Goal: Task Accomplishment & Management: Complete application form

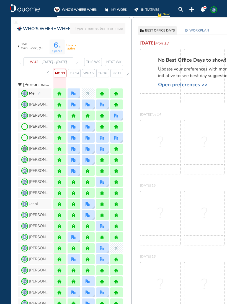
click at [77, 63] on img "forward week" at bounding box center [77, 62] width 2 height 4
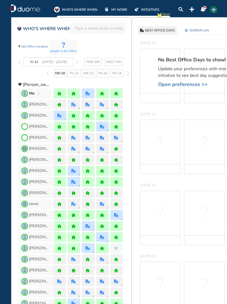
click at [77, 64] on img "forward week" at bounding box center [77, 62] width 2 height 4
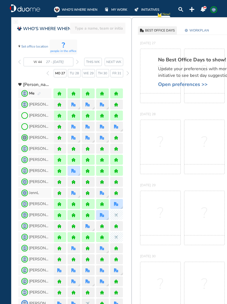
click at [78, 62] on img "forward week" at bounding box center [77, 62] width 2 height 4
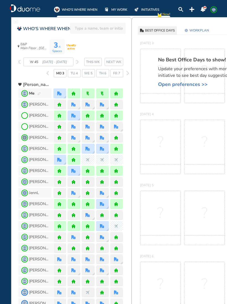
click at [78, 62] on img "forward week" at bounding box center [77, 62] width 2 height 4
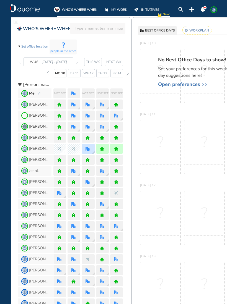
click at [40, 93] on img "pen-edit" at bounding box center [38, 94] width 3 height 4
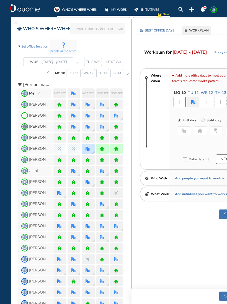
click at [180, 103] on img "plus-rounded-bdbdbd" at bounding box center [179, 102] width 4 height 4
click at [177, 102] on img "plus-rounded-bdbdbd" at bounding box center [179, 102] width 4 height 4
click at [181, 100] on img "plus-rounded-bdbdbd" at bounding box center [179, 102] width 4 height 4
click at [202, 132] on img "home-bdbdbd" at bounding box center [199, 131] width 4 height 4
click at [193, 103] on img "office" at bounding box center [193, 102] width 4 height 4
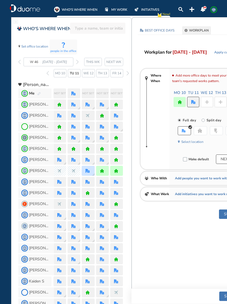
click at [201, 131] on img "home-bdbdbd" at bounding box center [199, 131] width 4 height 4
click at [208, 103] on img "plus-rounded-bdbdbd" at bounding box center [207, 102] width 4 height 4
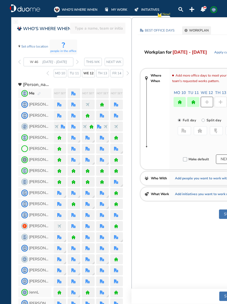
click at [184, 130] on img "office-bdbdbd" at bounding box center [183, 131] width 4 height 4
click at [219, 103] on img "plus-rounded-bdbdbd" at bounding box center [220, 102] width 4 height 4
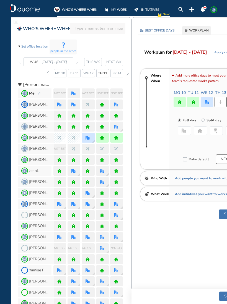
click at [203, 130] on button "home" at bounding box center [200, 130] width 13 height 9
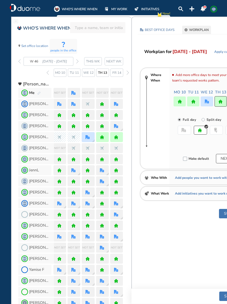
scroll to position [2, 0]
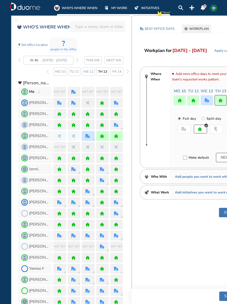
click at [206, 101] on img "office" at bounding box center [207, 100] width 4 height 4
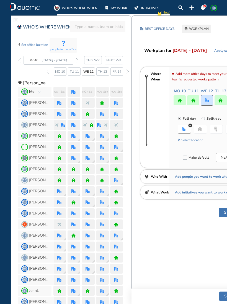
click at [196, 140] on button "Select location" at bounding box center [192, 140] width 22 height 6
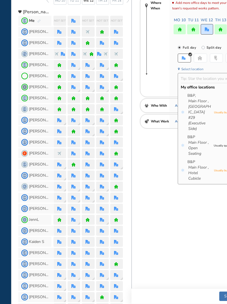
scroll to position [98, 0]
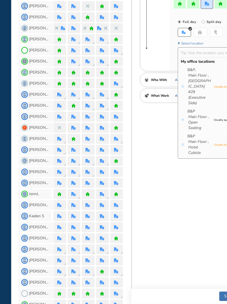
click at [197, 145] on icon "Hotel Cubicle" at bounding box center [199, 150] width 23 height 11
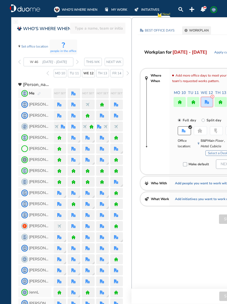
scroll to position [0, 0]
click at [208, 103] on img "office" at bounding box center [207, 102] width 4 height 4
click at [184, 129] on img "office" at bounding box center [184, 131] width 4 height 4
click at [219, 155] on button "Select a Desk" at bounding box center [217, 153] width 25 height 6
click at [222, 220] on button "Submit" at bounding box center [231, 219] width 24 height 9
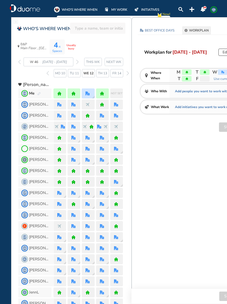
click at [118, 94] on span "Not set" at bounding box center [117, 94] width 12 height 6
click at [119, 92] on span "Not set" at bounding box center [117, 94] width 12 height 6
click at [223, 53] on div "Edit again" at bounding box center [230, 52] width 25 height 7
click at [222, 53] on button "Edit again" at bounding box center [230, 52] width 25 height 7
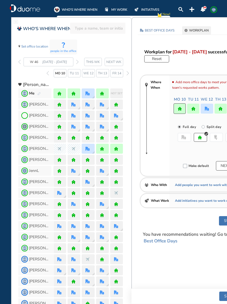
click at [120, 94] on span "Not set" at bounding box center [117, 94] width 12 height 6
click at [86, 150] on img "office" at bounding box center [87, 149] width 4 height 4
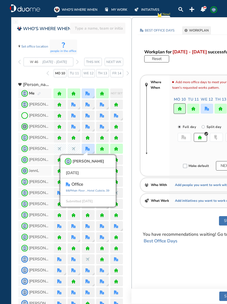
click at [90, 92] on div at bounding box center [87, 94] width 5 height 4
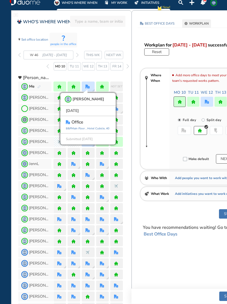
scroll to position [8, 0]
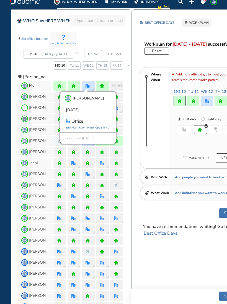
click at [42, 85] on span "GB Me" at bounding box center [34, 86] width 33 height 10
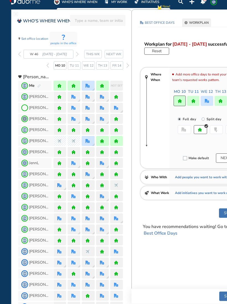
click at [37, 87] on img "pen-edit" at bounding box center [38, 86] width 3 height 4
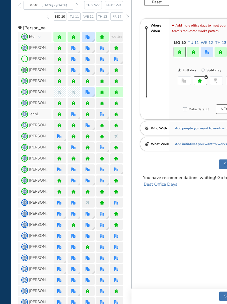
scroll to position [56, 0]
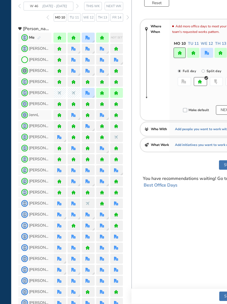
click at [37, 38] on img "pen-edit" at bounding box center [38, 38] width 3 height 4
click at [43, 37] on span "GB Me" at bounding box center [34, 38] width 33 height 10
click at [38, 38] on img "pen-edit" at bounding box center [38, 38] width 3 height 4
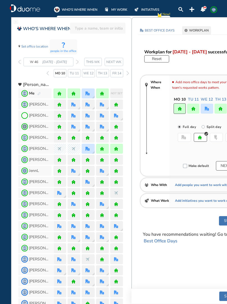
scroll to position [0, 0]
click at [216, 8] on span "GB" at bounding box center [213, 9] width 4 height 4
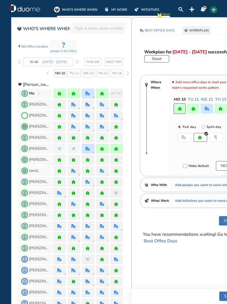
click at [224, 220] on button "Submit" at bounding box center [231, 220] width 24 height 9
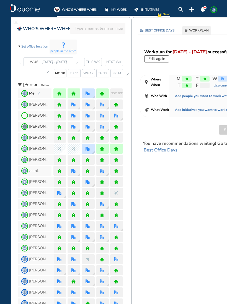
click at [206, 87] on div "plus-rounded-bdbdbd" at bounding box center [205, 86] width 10 height 6
click at [40, 93] on img "pen-edit" at bounding box center [38, 94] width 3 height 4
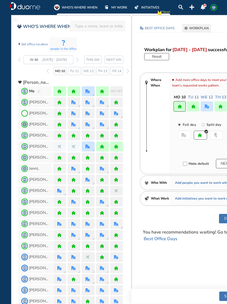
scroll to position [3, 0]
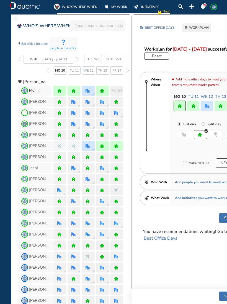
click at [117, 90] on span "Not set" at bounding box center [117, 91] width 12 height 6
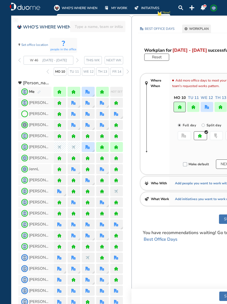
scroll to position [1, 0]
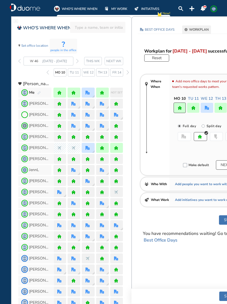
click at [222, 166] on button "NEXT" at bounding box center [225, 164] width 19 height 9
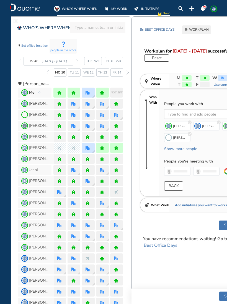
click at [206, 85] on div "plus-rounded-bdbdbd" at bounding box center [205, 85] width 10 height 6
click at [204, 88] on section "Where When M T W T F Use current Who With People you work with Loading... [PERS…" at bounding box center [191, 143] width 103 height 138
click at [204, 87] on div "plus-rounded-bdbdbd" at bounding box center [205, 85] width 10 height 6
click at [206, 88] on section "Where When M T W T F Use current Who With People you work with Loading... [PERS…" at bounding box center [191, 143] width 103 height 138
click at [209, 90] on div "People you work with Loading... [PERSON_NAME] [PERSON_NAME] J DH [PERSON_NAME] …" at bounding box center [208, 143] width 101 height 106
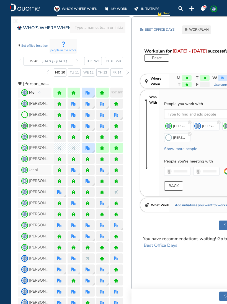
click at [121, 74] on div "Fr 14" at bounding box center [116, 72] width 13 height 8
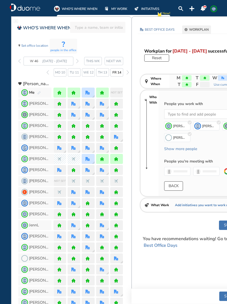
click at [119, 94] on span "Not set" at bounding box center [117, 93] width 12 height 6
click at [118, 92] on span "Not set" at bounding box center [117, 93] width 12 height 6
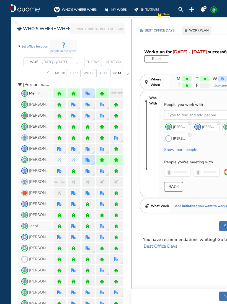
scroll to position [0, 0]
click at [223, 225] on button "Submit" at bounding box center [231, 225] width 24 height 9
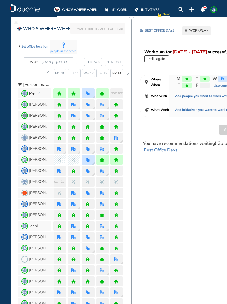
click at [215, 12] on span "GB" at bounding box center [213, 9] width 4 height 4
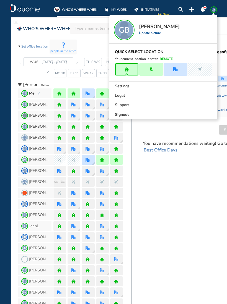
click at [142, 115] on div "Signout" at bounding box center [163, 114] width 108 height 9
